Goal: Complete application form

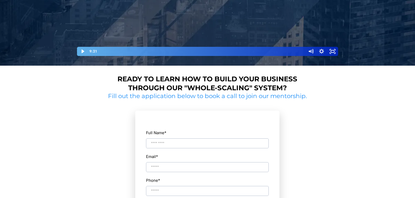
scroll to position [188, 0]
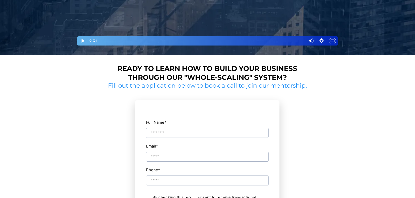
click at [178, 130] on input "Full Name *" at bounding box center [207, 133] width 123 height 10
type input "**********"
click at [161, 181] on input "**********" at bounding box center [207, 181] width 123 height 10
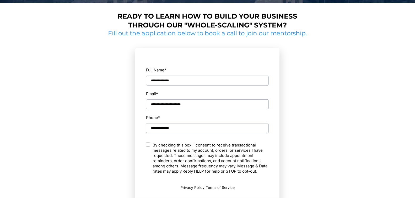
scroll to position [250, 0]
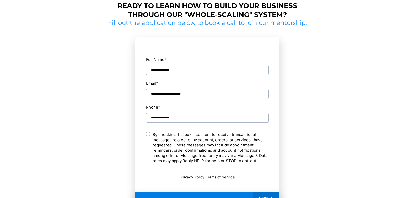
type input "**********"
click at [202, 194] on div "NEXT" at bounding box center [207, 198] width 144 height 13
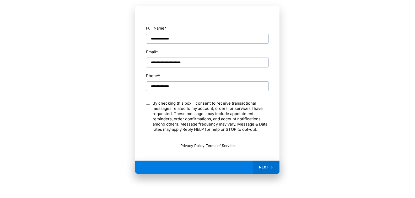
scroll to position [292, 0]
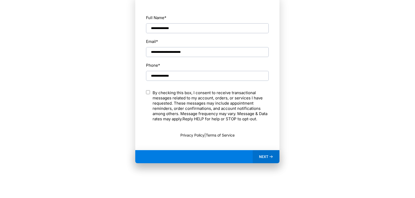
click at [263, 156] on span "NEXT" at bounding box center [263, 157] width 9 height 5
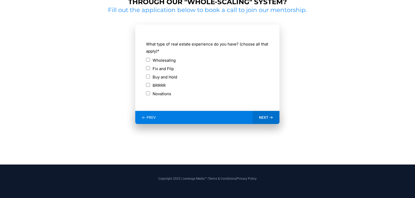
scroll to position [263, 0]
click at [264, 115] on span "NEXT" at bounding box center [263, 117] width 9 height 5
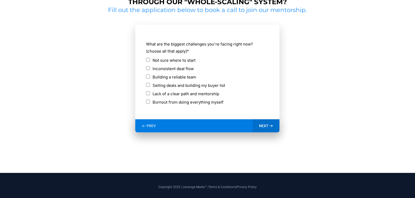
click at [267, 128] on span "NEXT" at bounding box center [263, 126] width 9 height 5
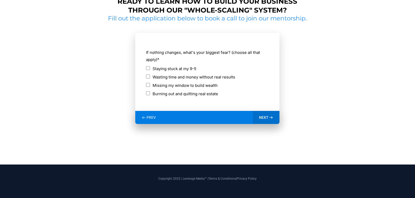
scroll to position [255, 0]
click at [267, 117] on span "NEXT" at bounding box center [263, 117] width 9 height 5
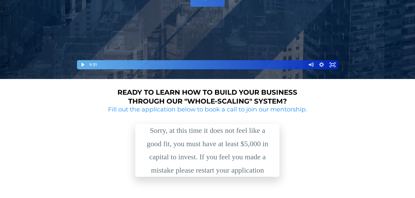
scroll to position [217, 0]
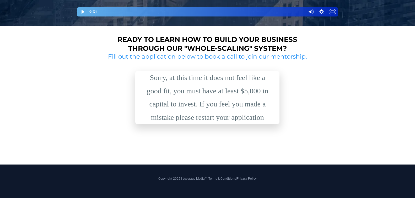
click at [132, 40] on strong "Ready to learn how to build your business through our "whole-scaling" system?" at bounding box center [207, 43] width 180 height 17
click at [142, 48] on strong "Ready to learn how to build your business through our "whole-scaling" system?" at bounding box center [207, 43] width 180 height 17
